Goal: Task Accomplishment & Management: Complete application form

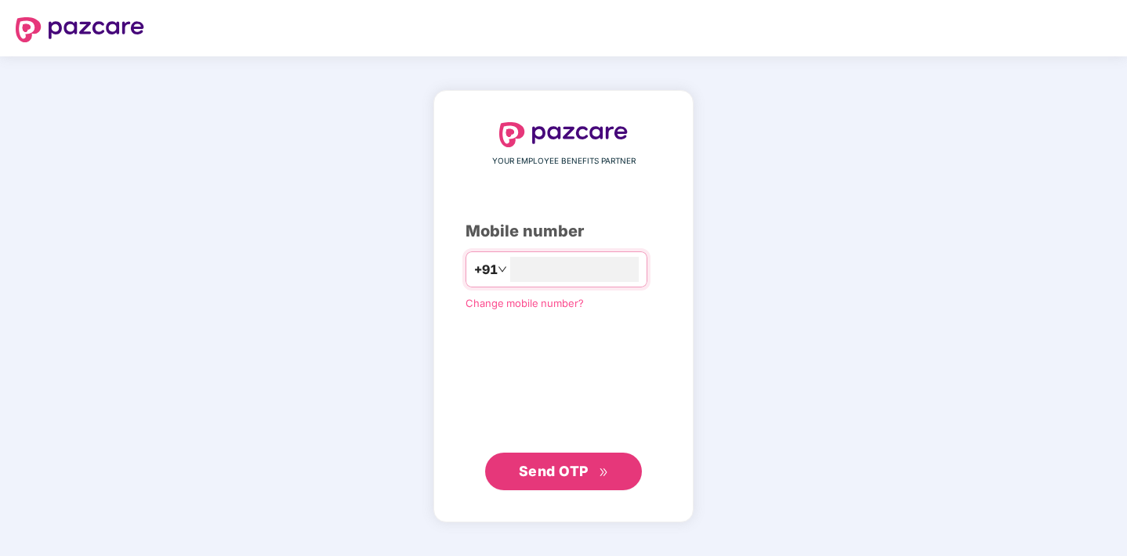
type input "**********"
click at [543, 471] on span "Send OTP" at bounding box center [554, 471] width 70 height 16
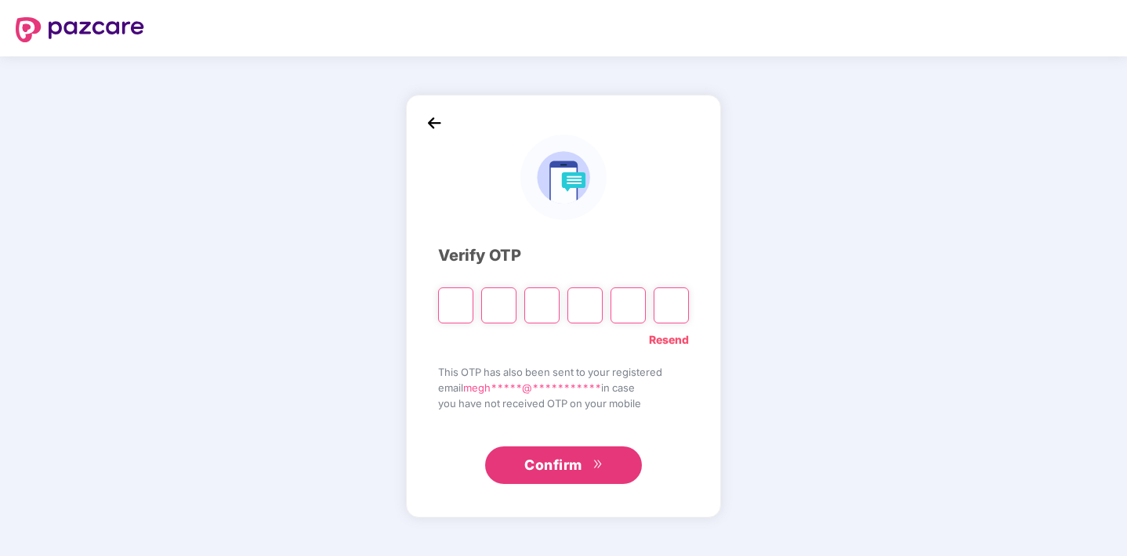
type input "*"
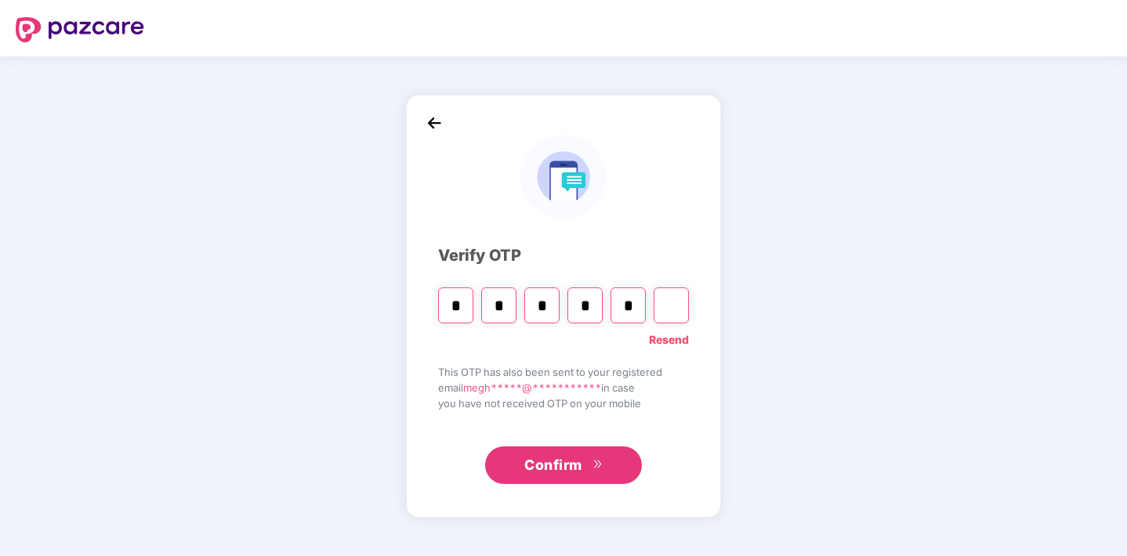
type input "*"
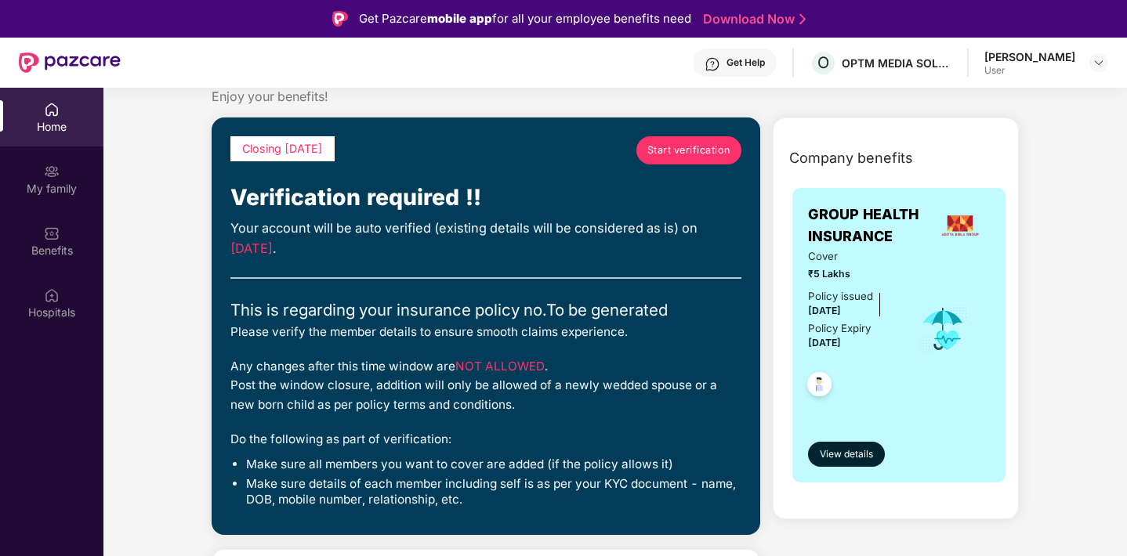
scroll to position [35, 0]
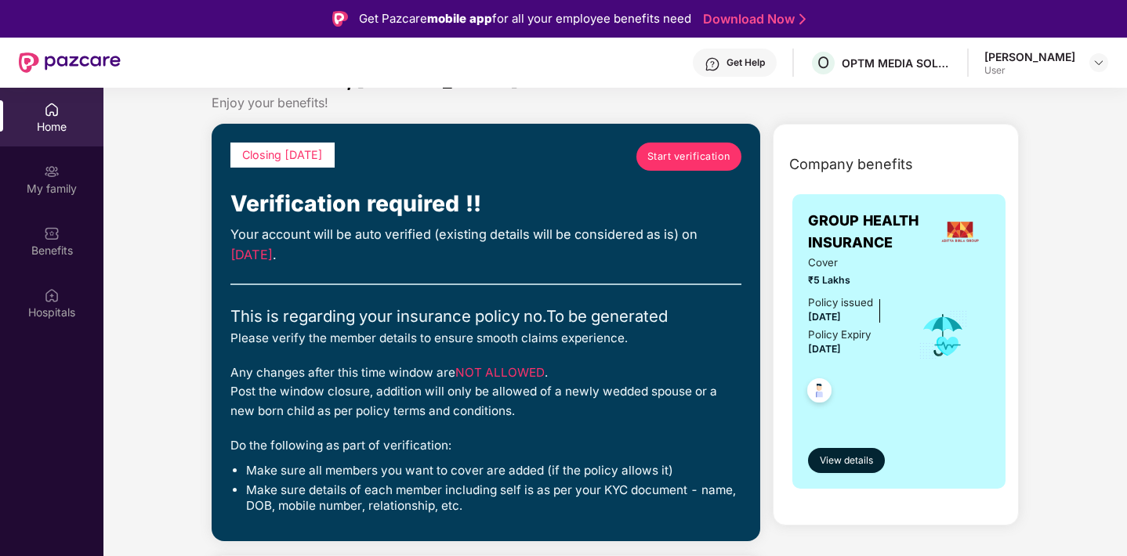
click at [693, 151] on span "Start verification" at bounding box center [688, 157] width 83 height 16
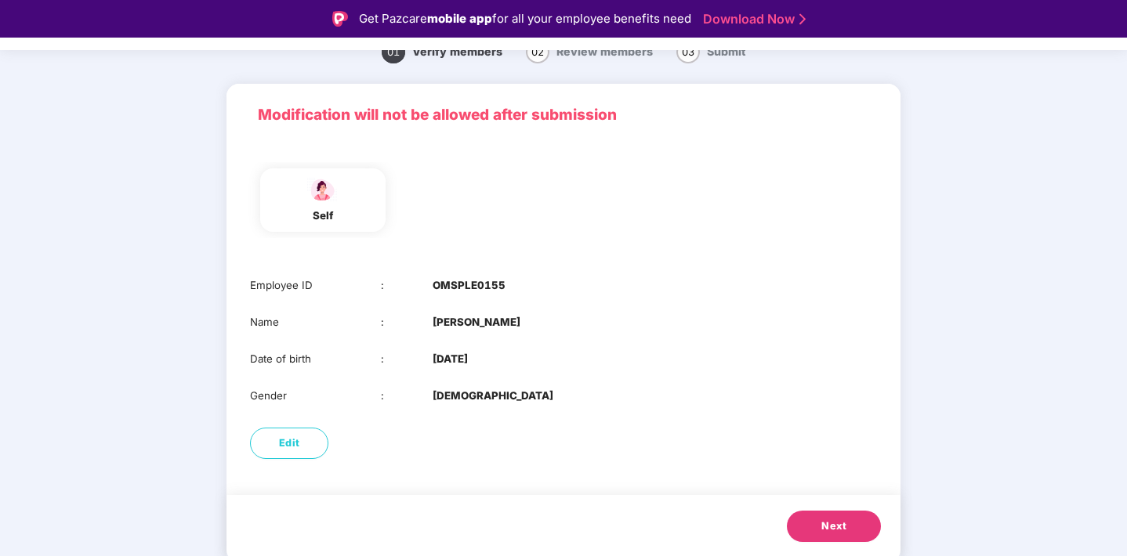
scroll to position [38, 0]
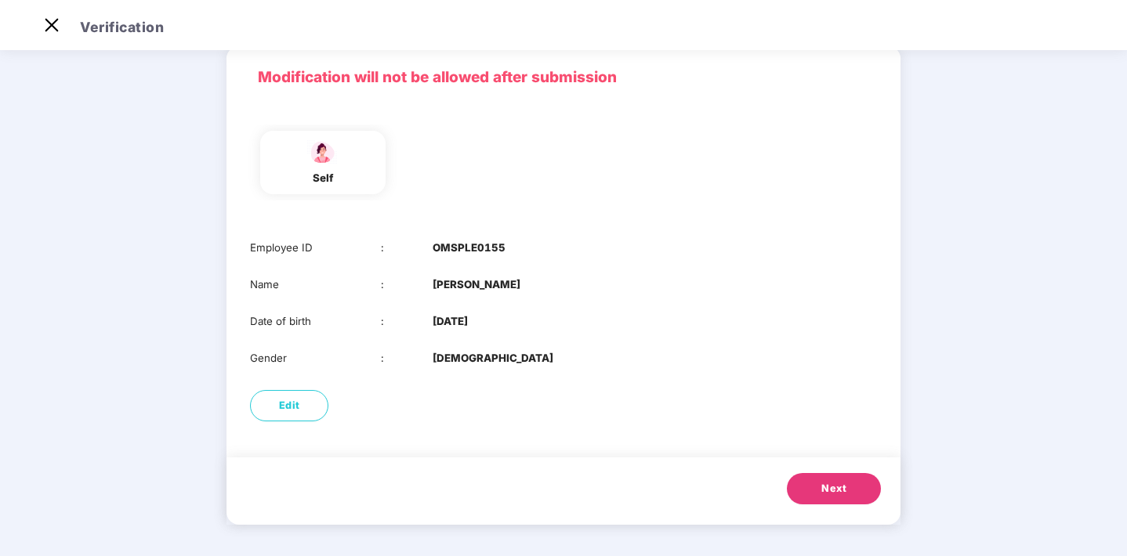
click at [816, 499] on button "Next" at bounding box center [834, 488] width 94 height 31
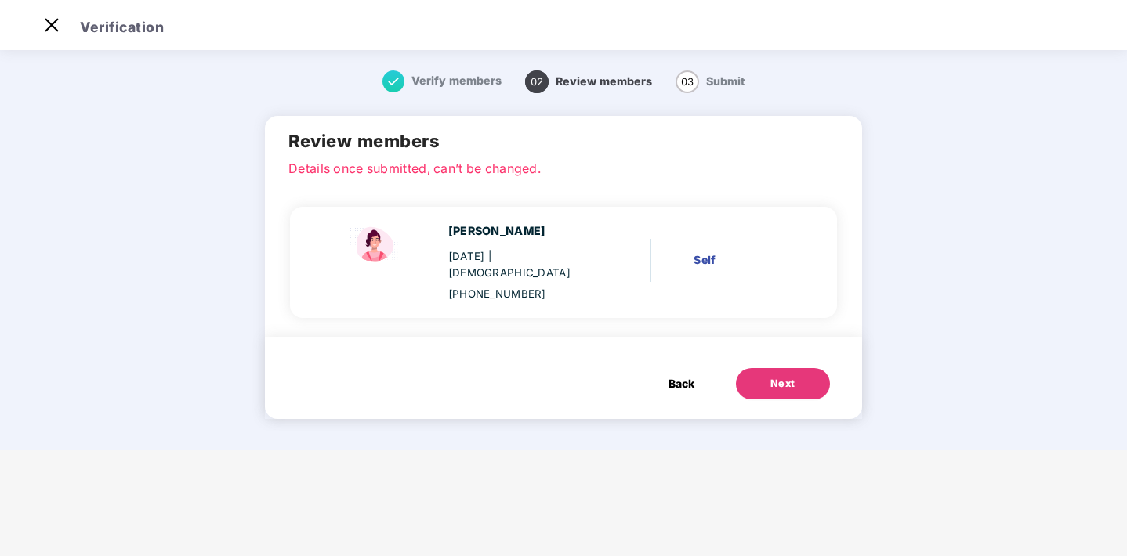
click at [798, 368] on button "Next" at bounding box center [783, 383] width 94 height 31
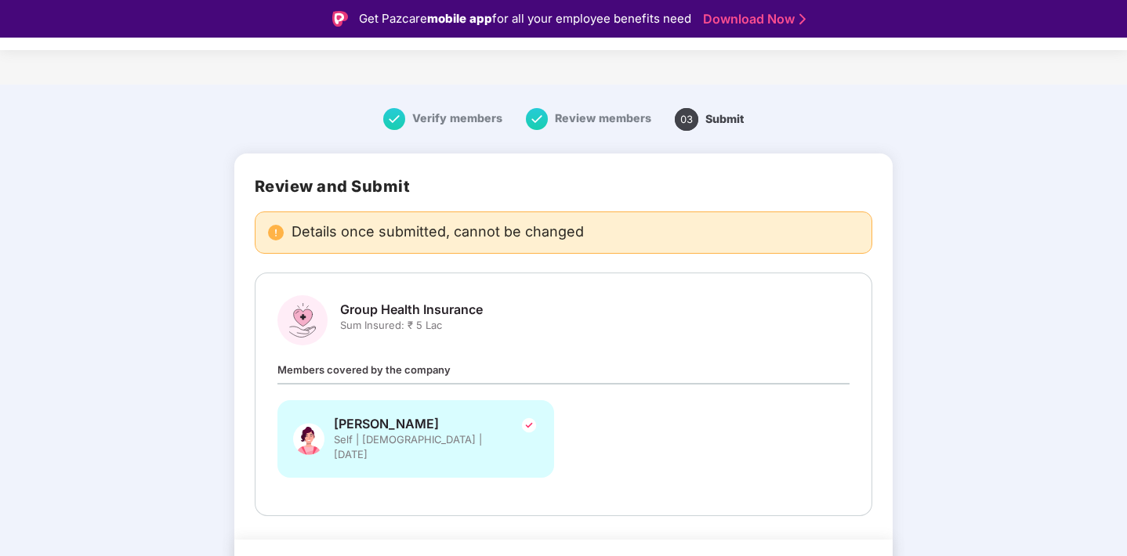
scroll to position [33, 0]
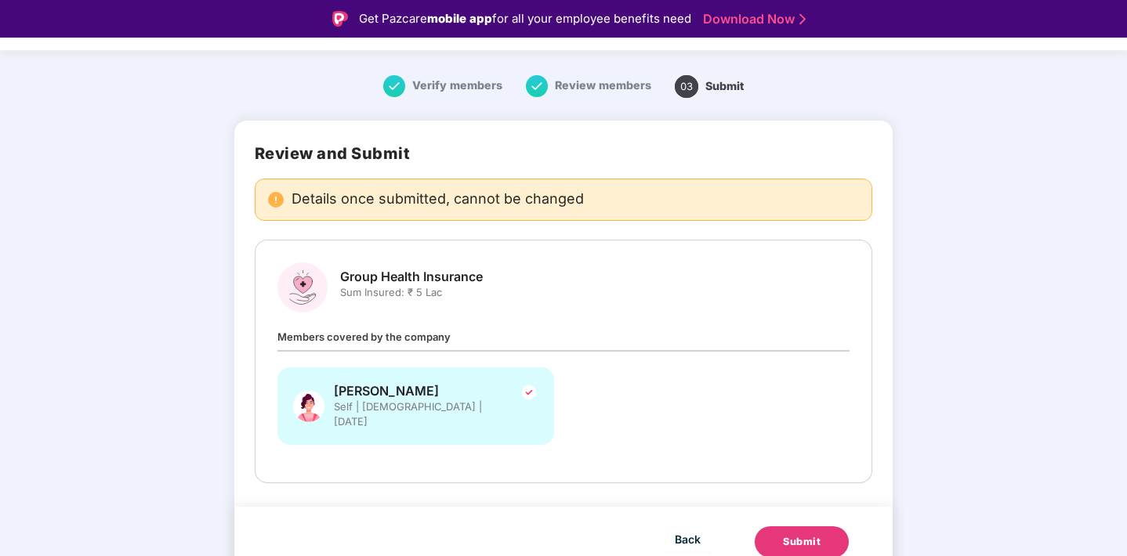
click at [802, 534] on div "Submit" at bounding box center [802, 542] width 38 height 16
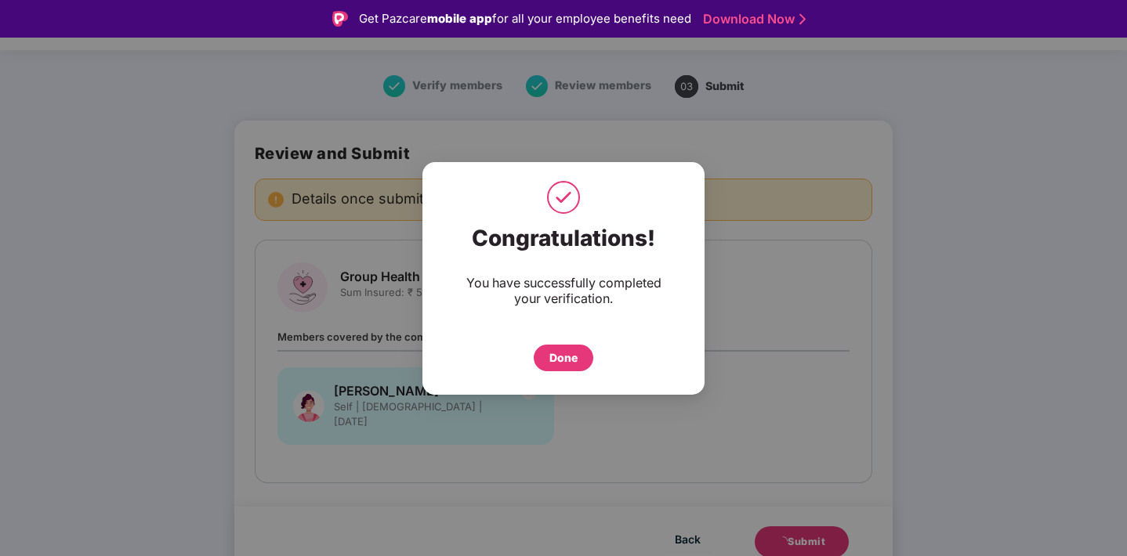
click at [550, 351] on div "Done" at bounding box center [563, 357] width 28 height 17
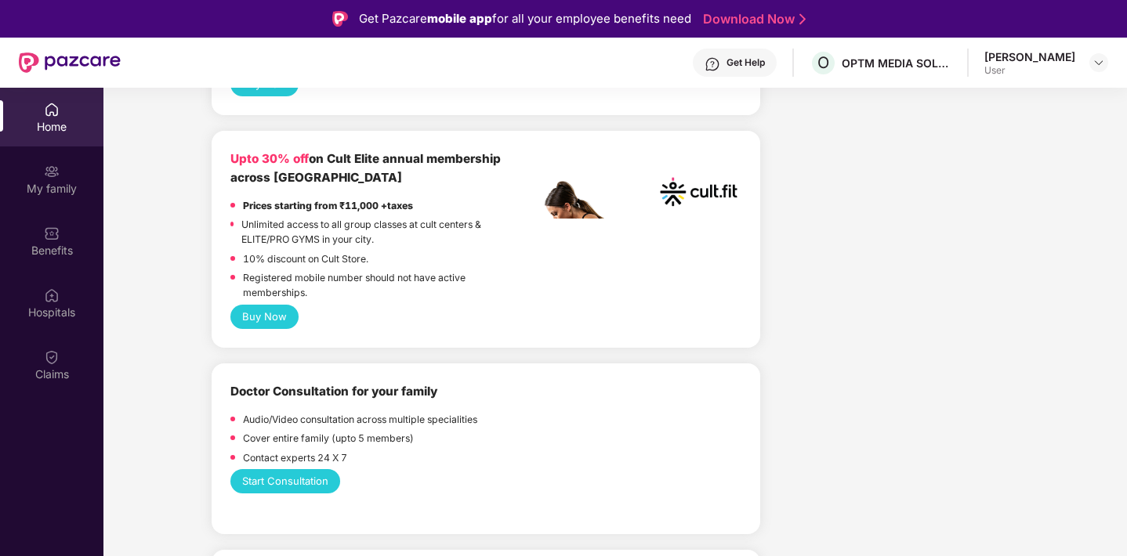
scroll to position [602, 0]
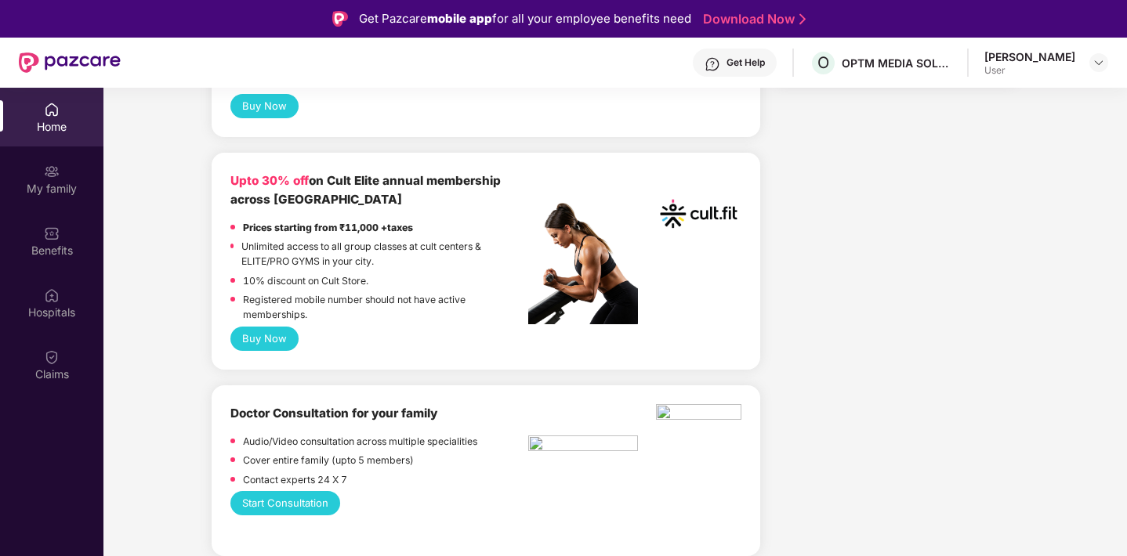
click at [271, 345] on button "Buy Now" at bounding box center [264, 339] width 68 height 24
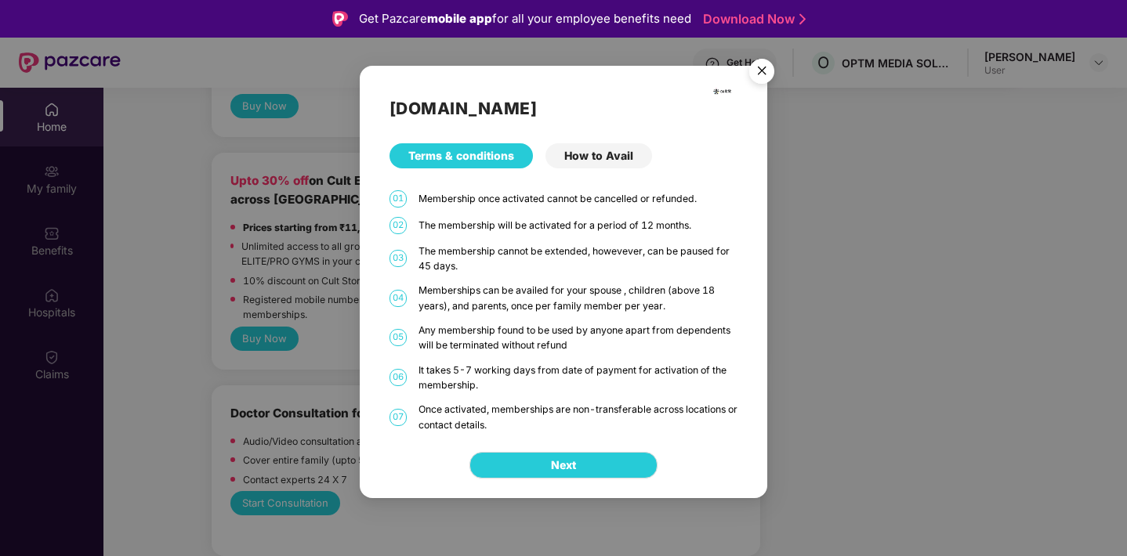
scroll to position [88, 0]
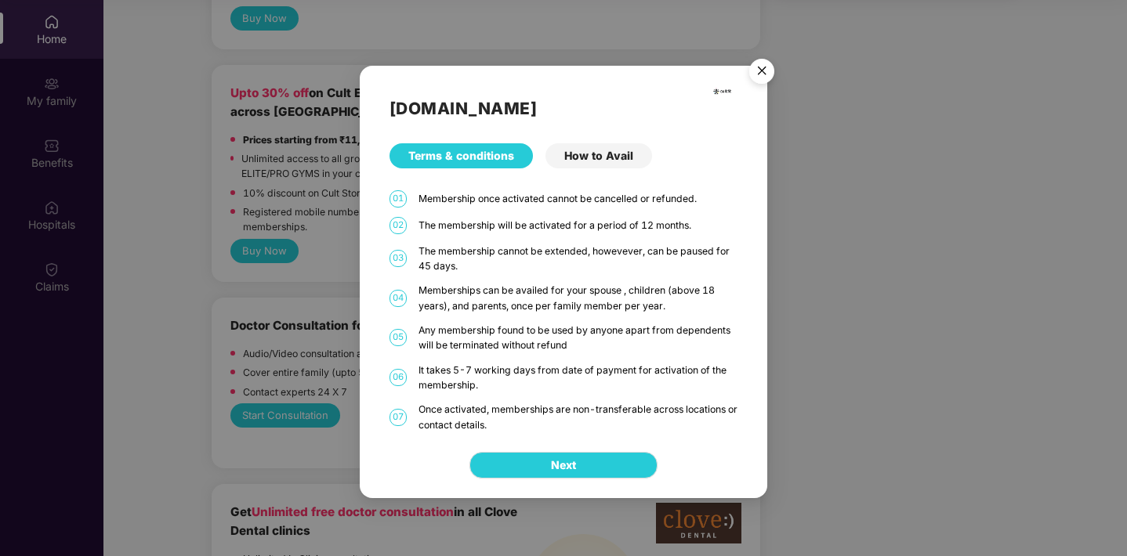
click at [768, 71] on img "Close" at bounding box center [762, 74] width 44 height 44
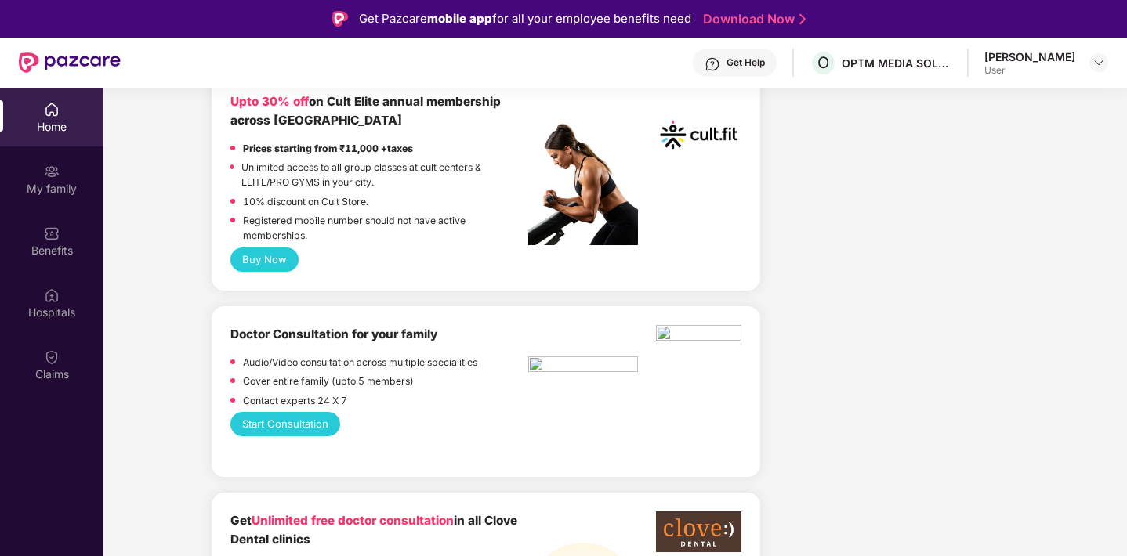
scroll to position [678, 0]
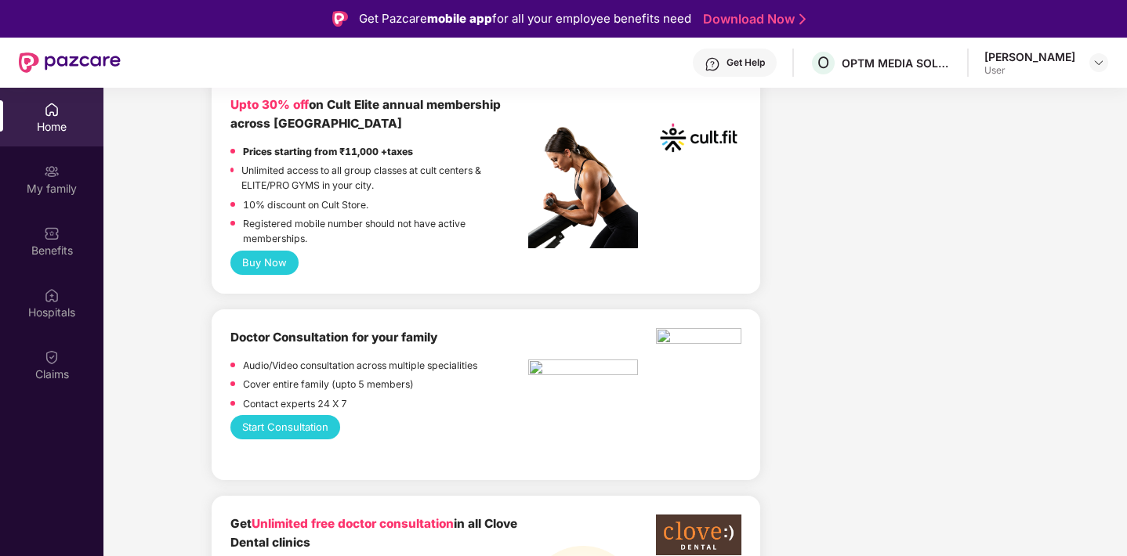
click at [269, 262] on button "Buy Now" at bounding box center [264, 263] width 68 height 24
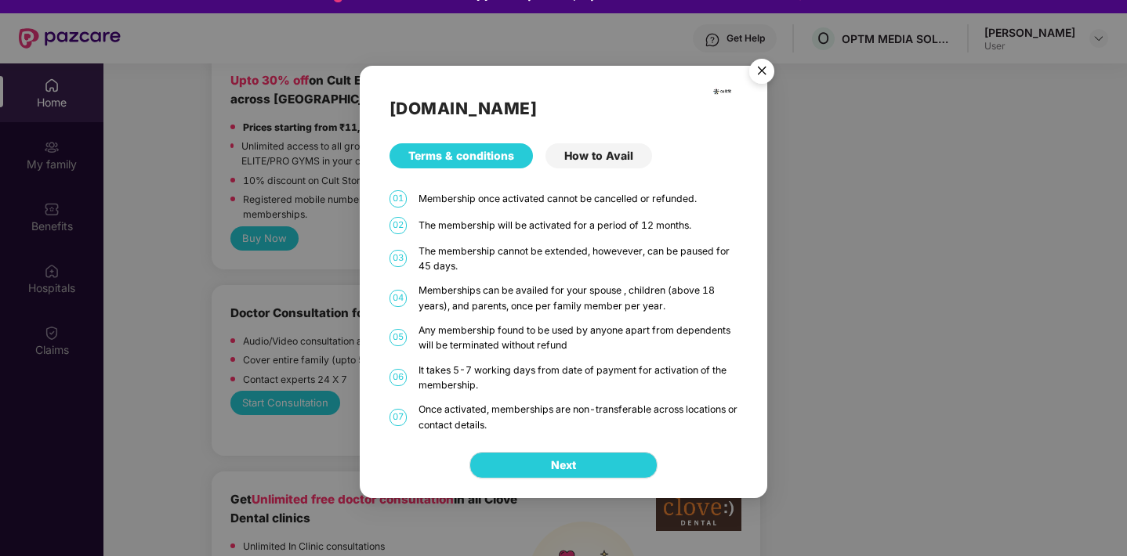
scroll to position [88, 0]
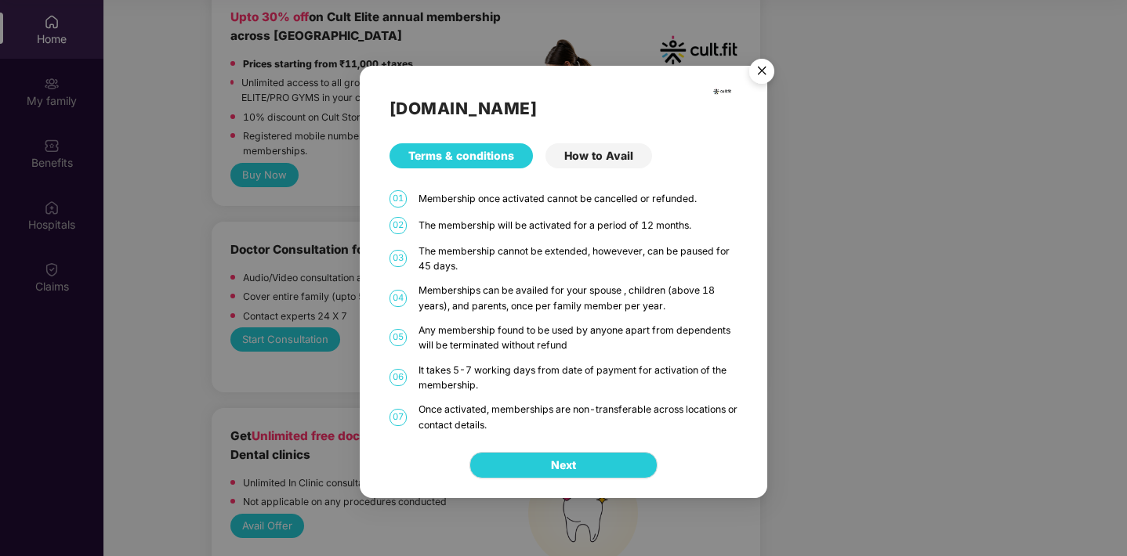
click at [760, 76] on img "Close" at bounding box center [762, 74] width 44 height 44
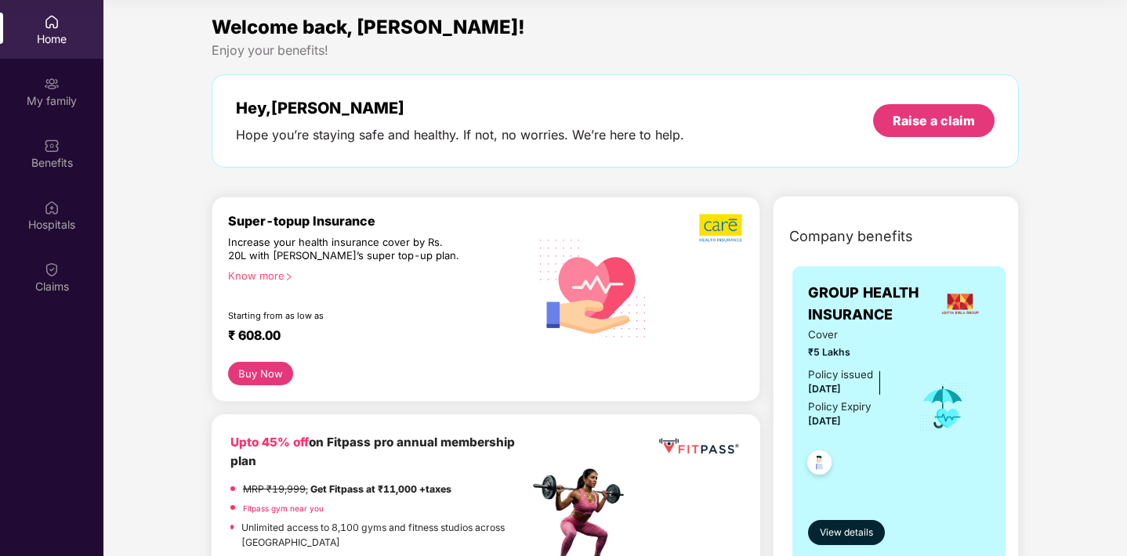
scroll to position [0, 0]
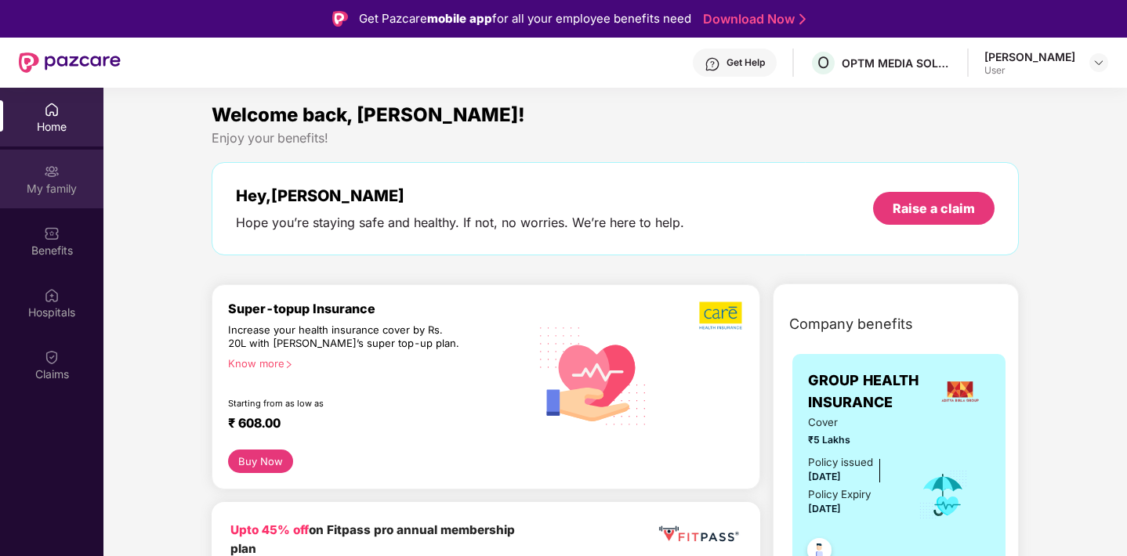
click at [49, 176] on img at bounding box center [52, 172] width 16 height 16
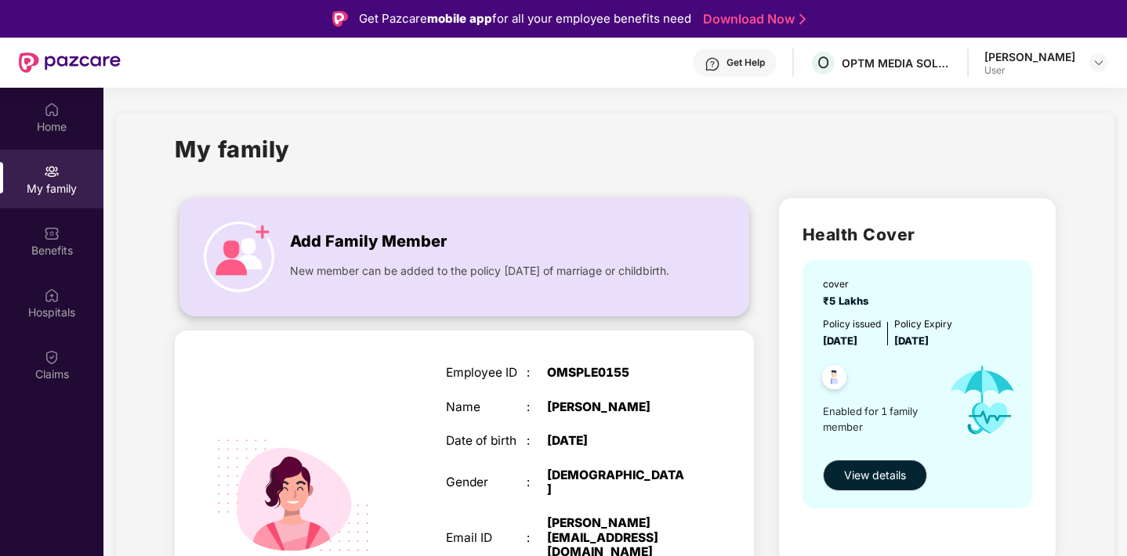
scroll to position [89, 0]
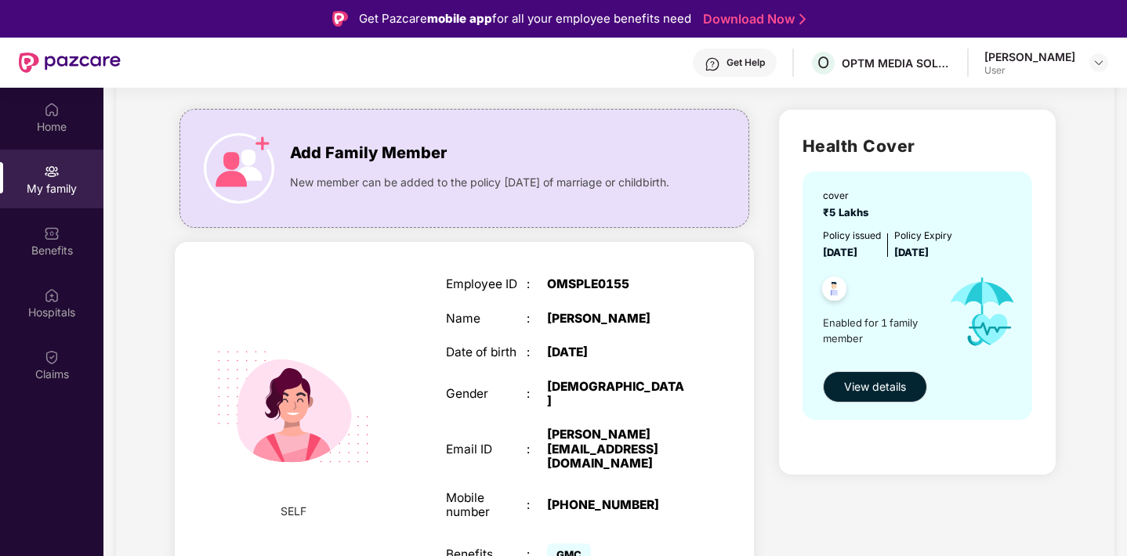
click at [281, 393] on img at bounding box center [293, 407] width 193 height 193
click at [52, 246] on div "Benefits" at bounding box center [51, 251] width 103 height 16
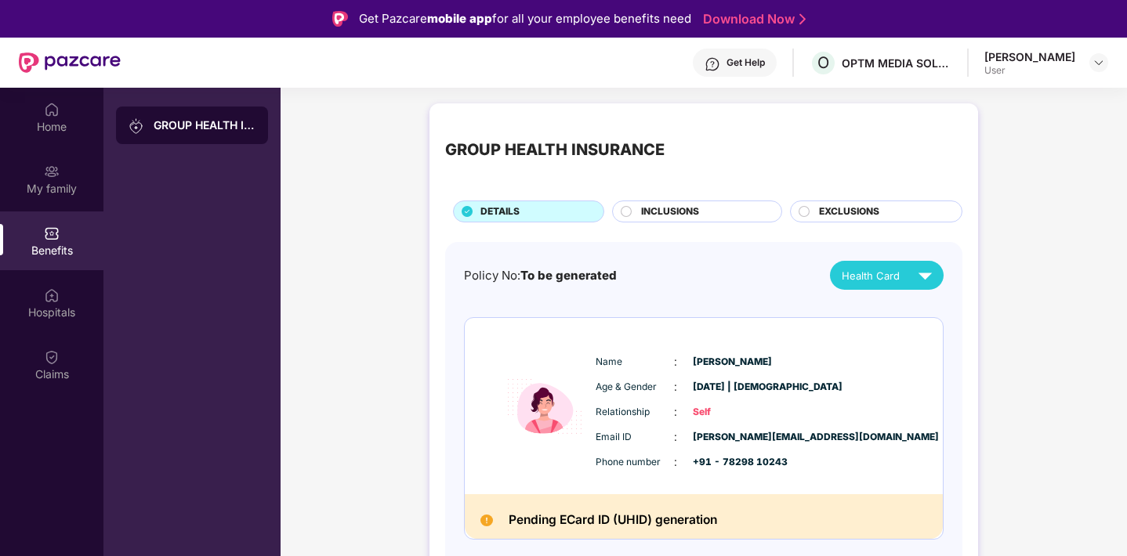
scroll to position [88, 0]
